Goal: Task Accomplishment & Management: Manage account settings

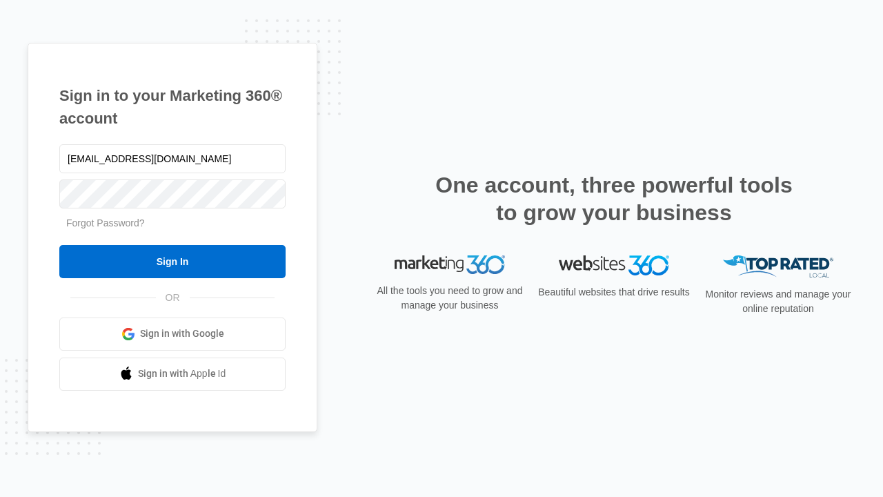
type input "[EMAIL_ADDRESS][DOMAIN_NAME]"
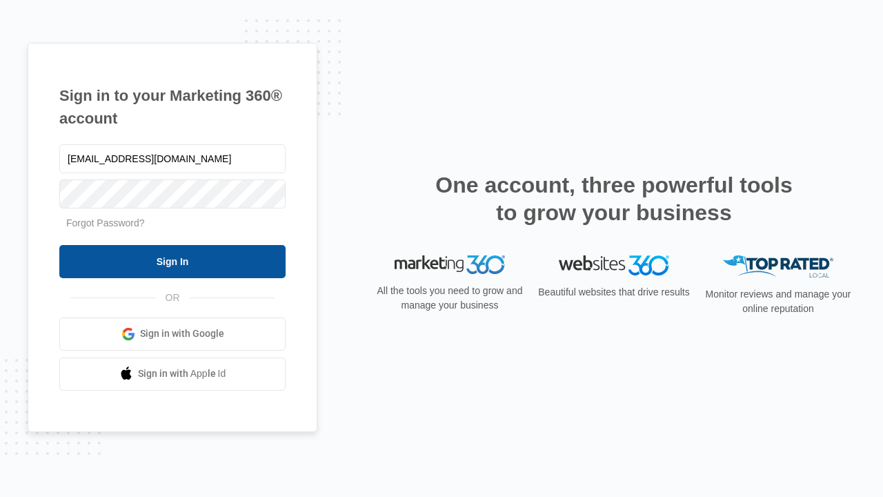
click at [172, 261] on input "Sign In" at bounding box center [172, 261] width 226 height 33
